Goal: Information Seeking & Learning: Learn about a topic

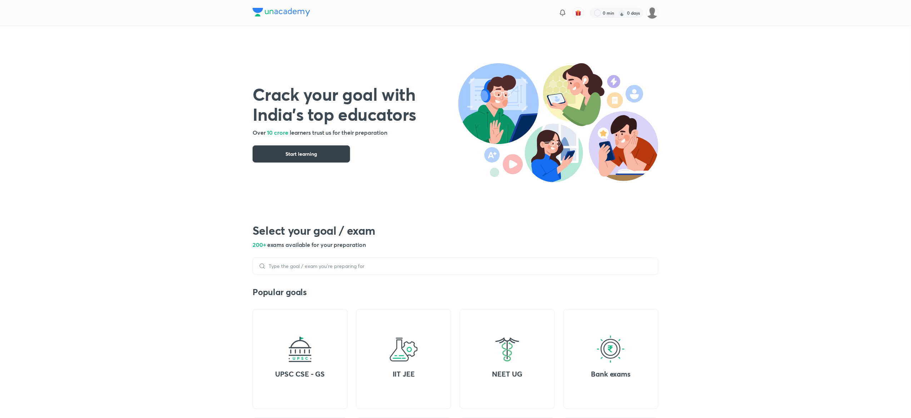
click at [285, 156] on button "Start learning" at bounding box center [302, 153] width 98 height 17
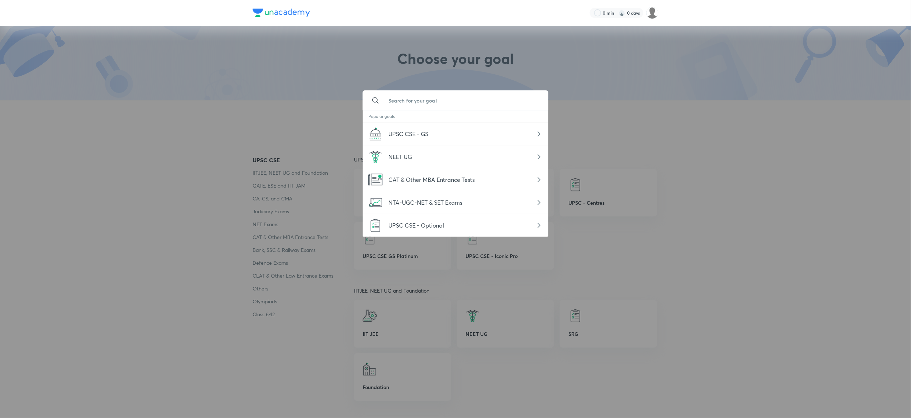
click at [400, 104] on input "text" at bounding box center [463, 100] width 160 height 19
click at [269, 313] on div at bounding box center [455, 209] width 911 height 418
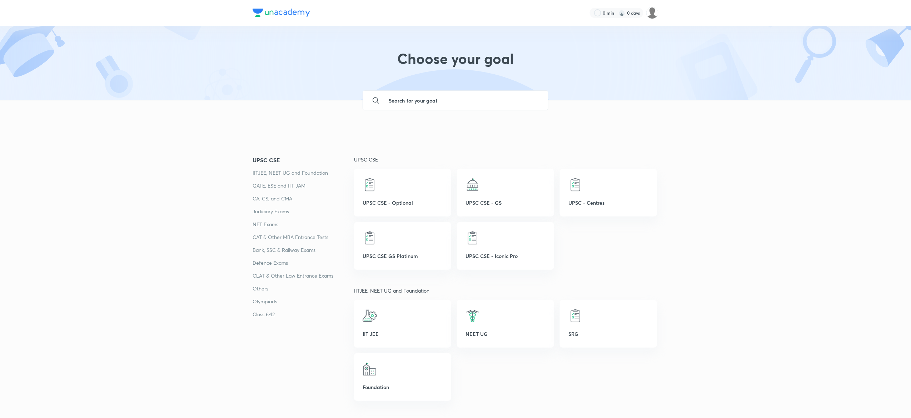
click at [269, 313] on p "Class 6-12" at bounding box center [303, 314] width 101 height 9
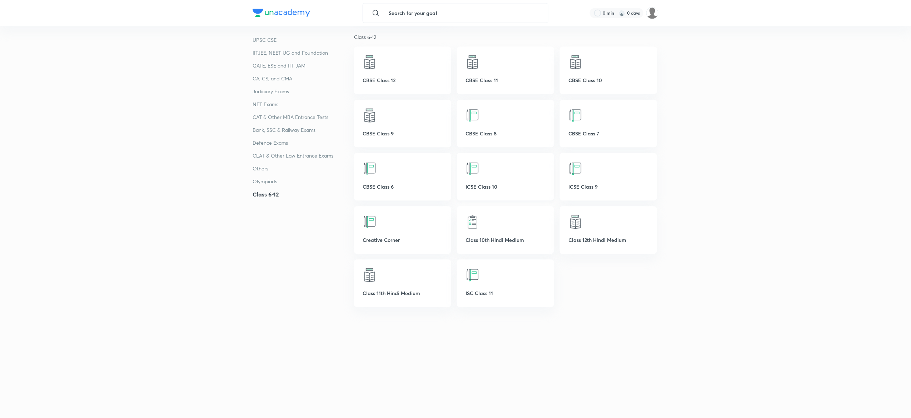
scroll to position [2100, 0]
click at [479, 184] on p "ICSE Class 10" at bounding box center [505, 185] width 80 height 8
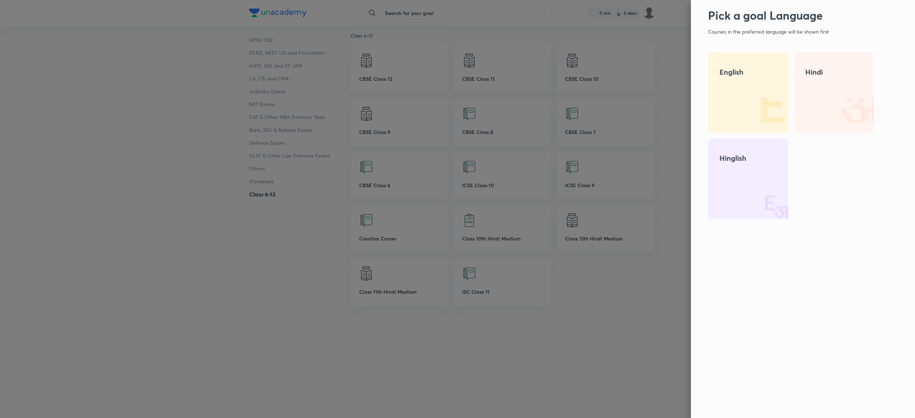
click at [742, 81] on div "English" at bounding box center [748, 93] width 80 height 80
